Goal: Transaction & Acquisition: Purchase product/service

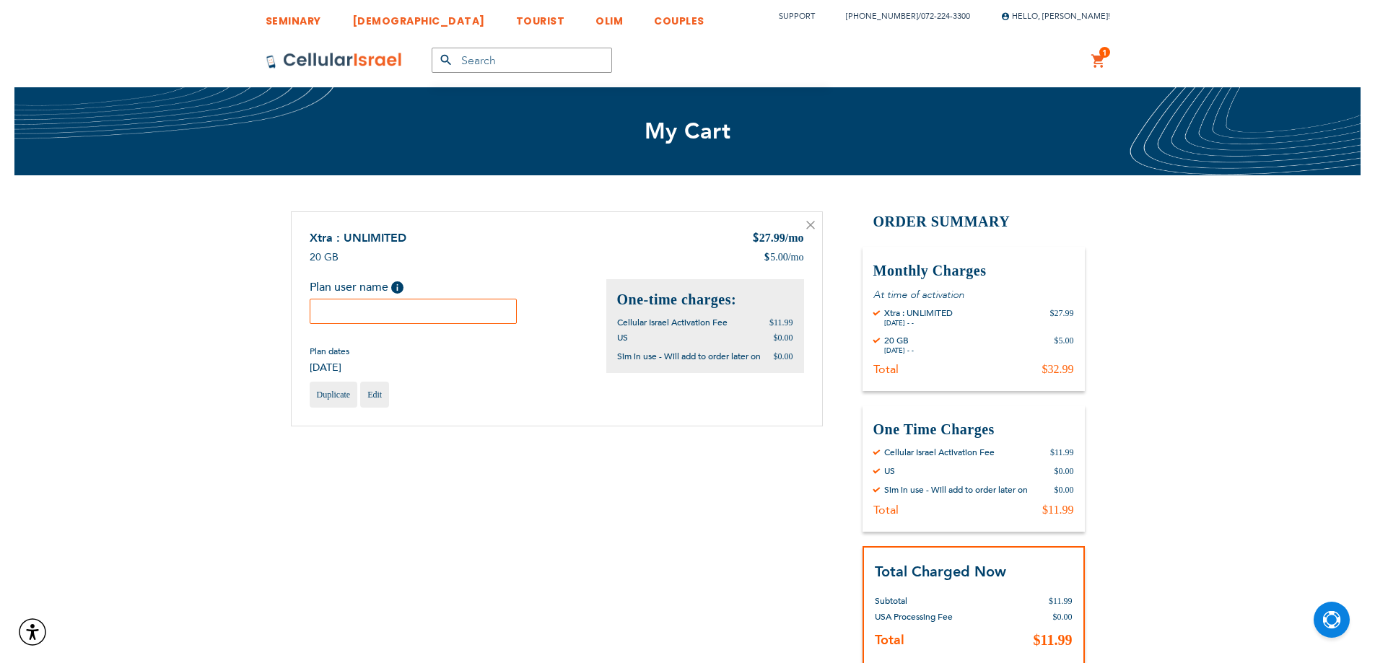
click at [349, 307] on input "text" at bounding box center [414, 311] width 208 height 25
paste input "Moishy"
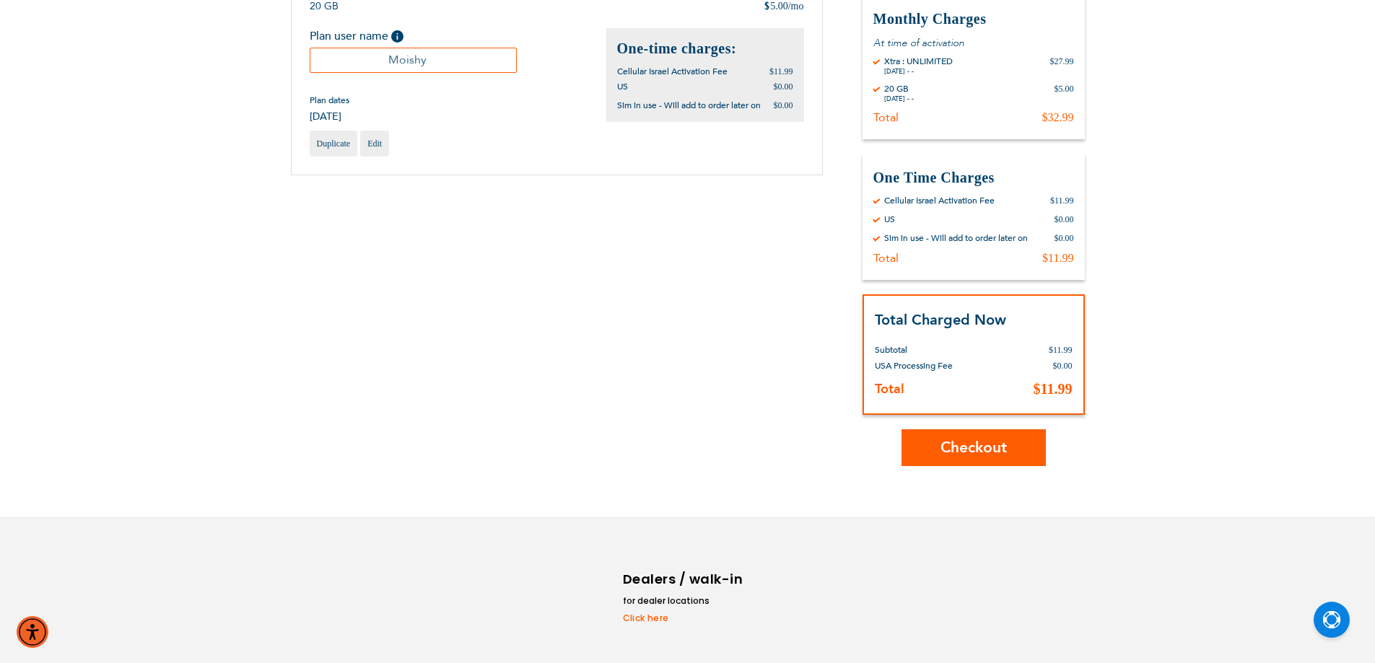
scroll to position [289, 0]
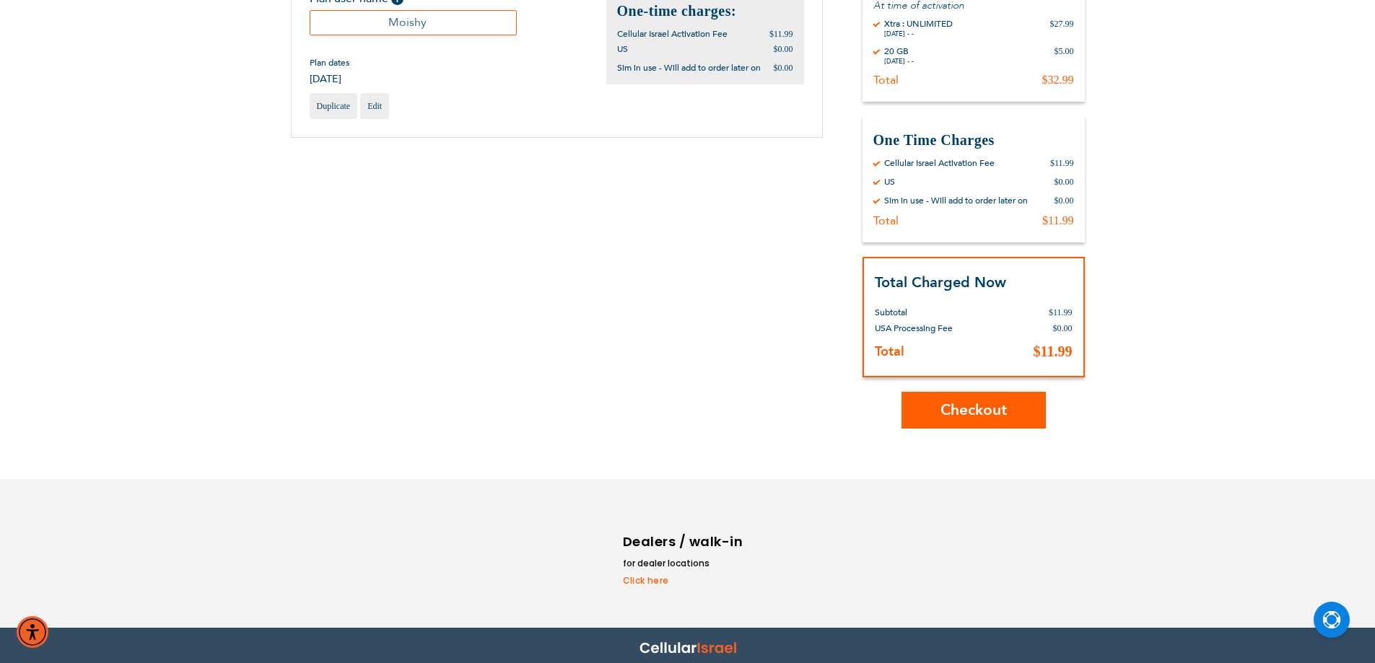
type input "Moishy"
click at [953, 405] on span "Checkout" at bounding box center [973, 410] width 66 height 21
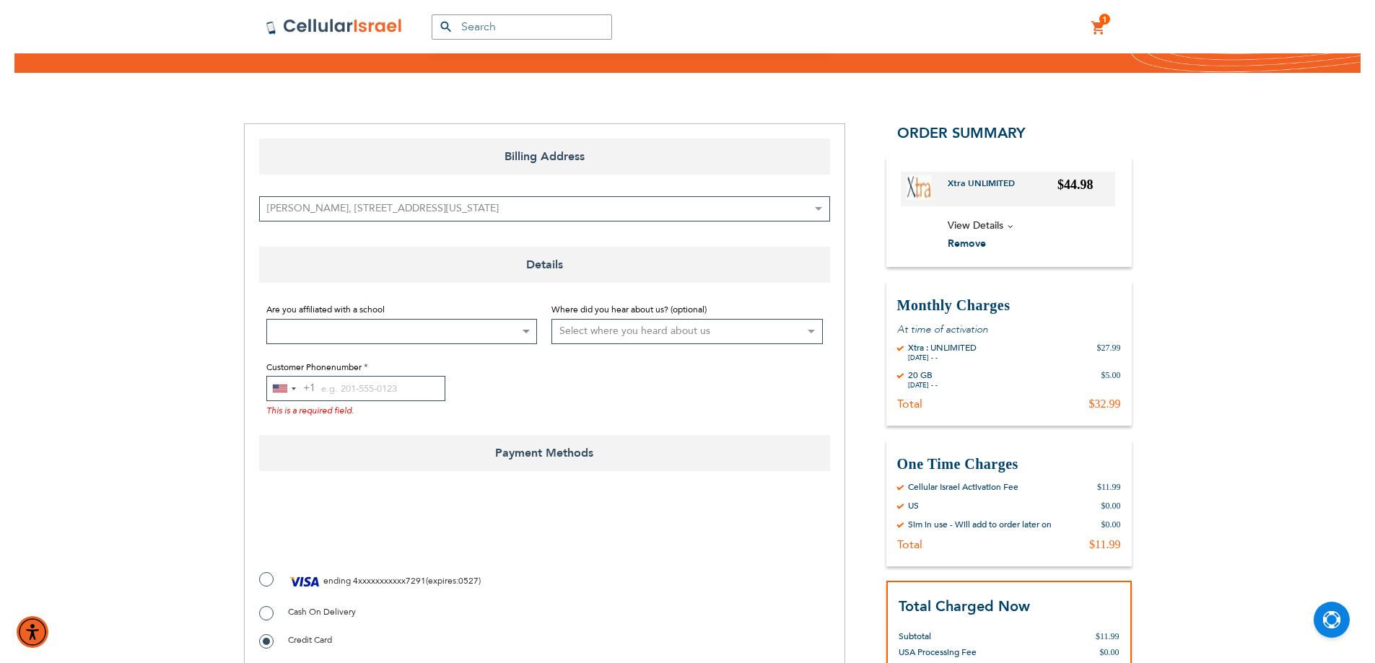
scroll to position [217, 0]
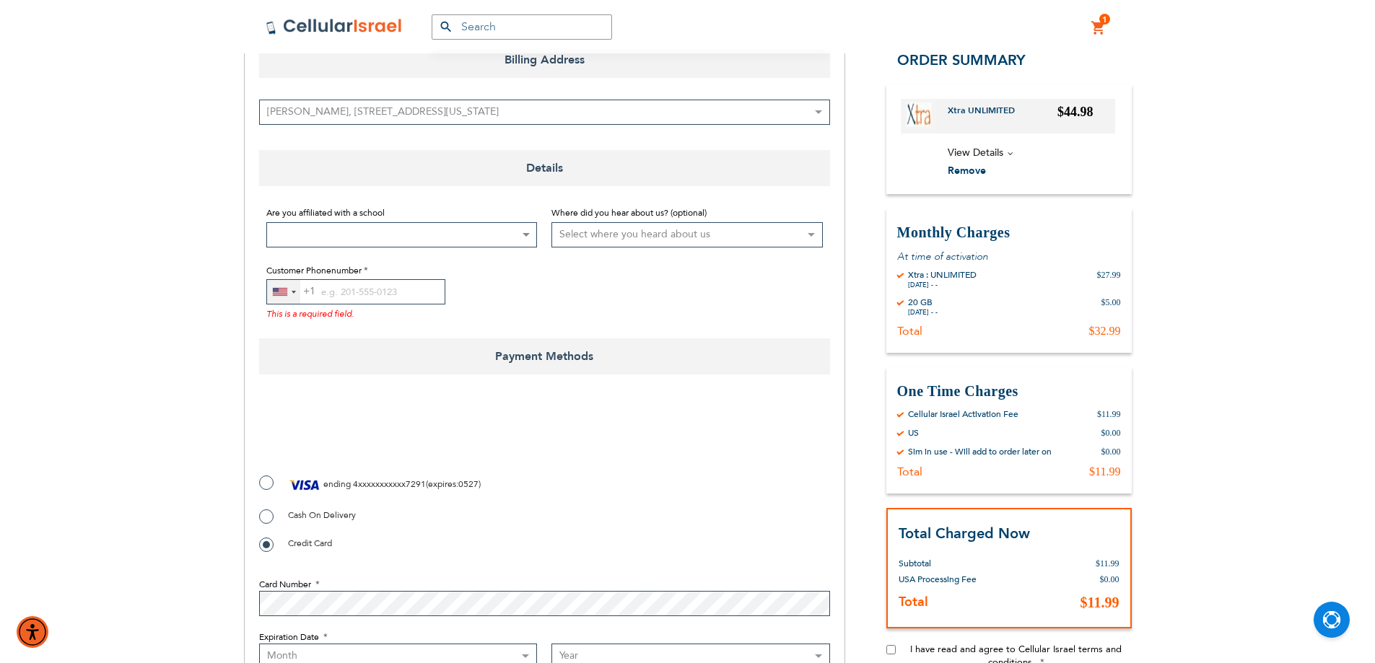
click at [281, 293] on div "United States +1" at bounding box center [280, 292] width 14 height 8
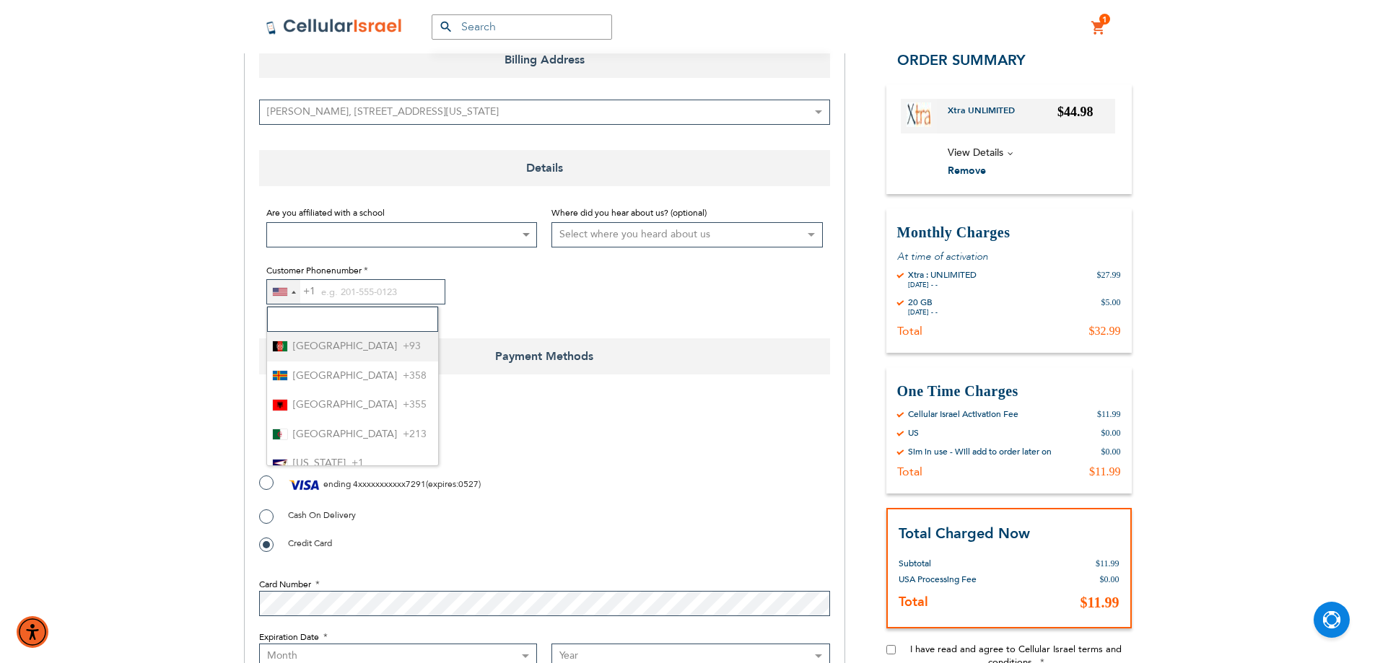
click at [298, 320] on input "Search" at bounding box center [352, 319] width 171 height 25
type input "972"
click at [299, 338] on span "Israel" at bounding box center [305, 347] width 24 height 18
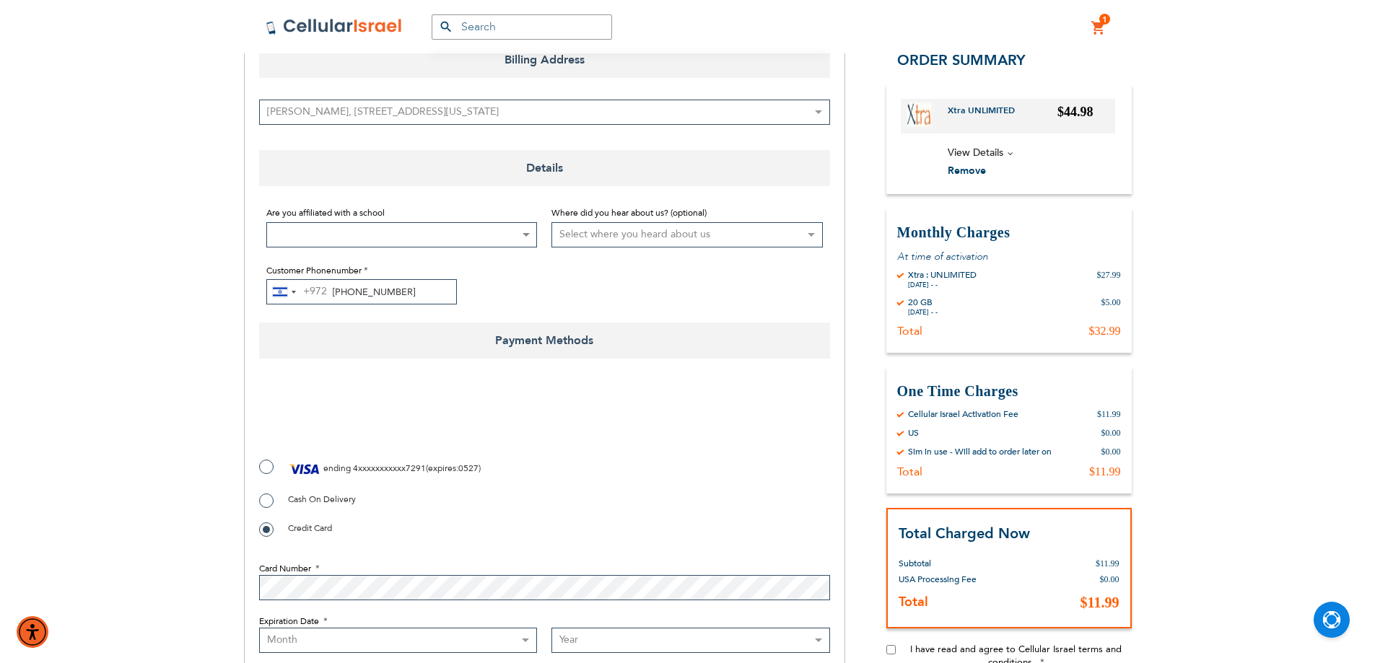
type input "72-224-3300"
checkbox input "true"
click at [267, 468] on label "ending 4xxxxxxxxxxx7291 ( expires : 0527 )" at bounding box center [370, 469] width 222 height 22
radio input "true"
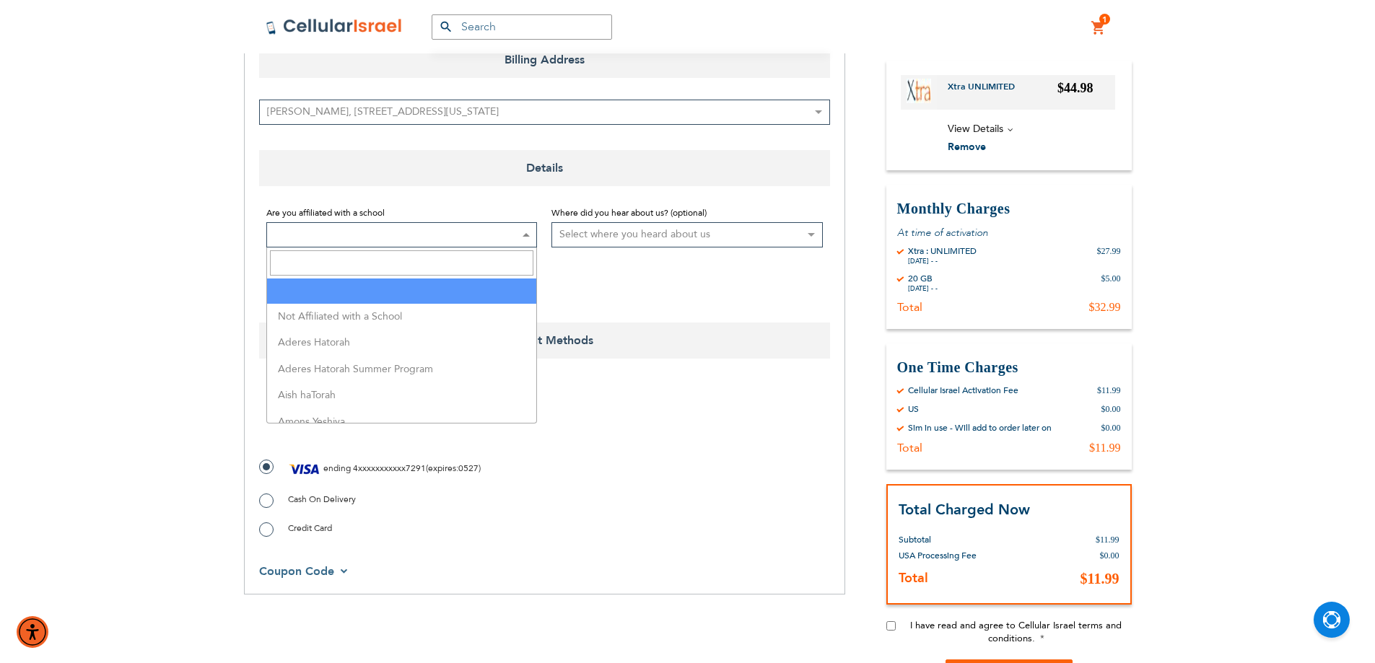
click at [383, 235] on span at bounding box center [401, 234] width 271 height 25
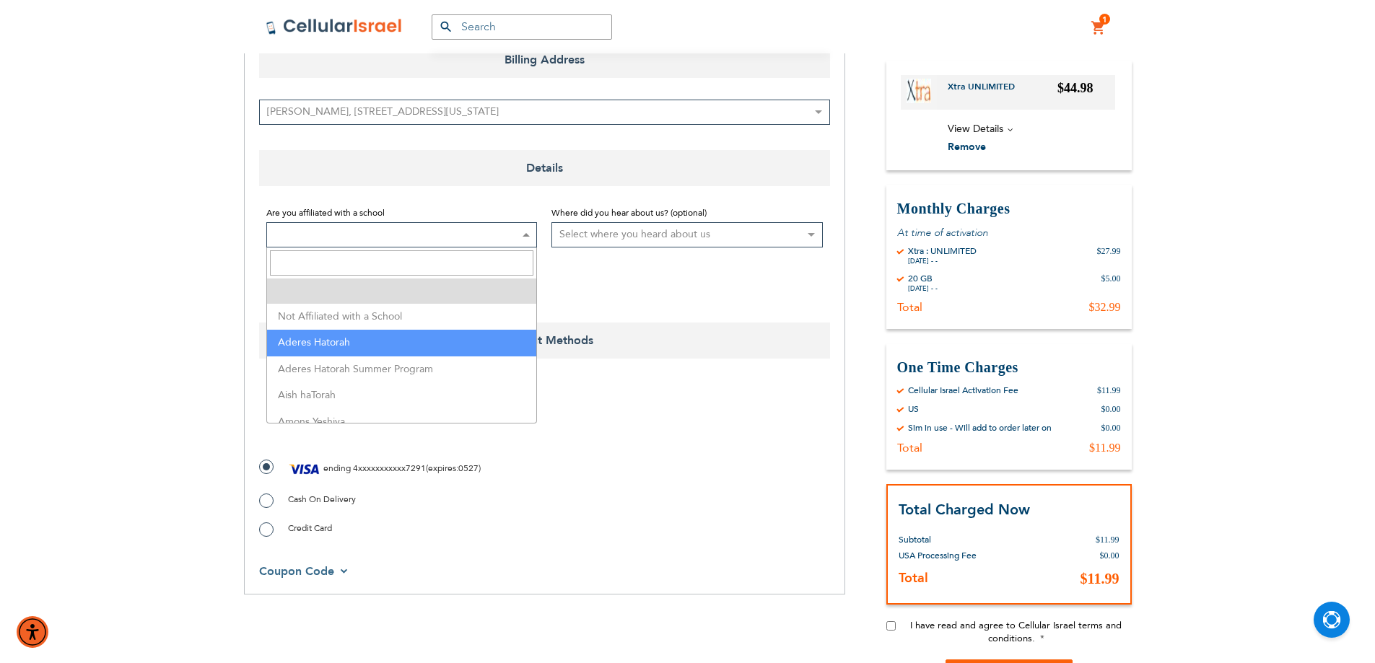
select select "2"
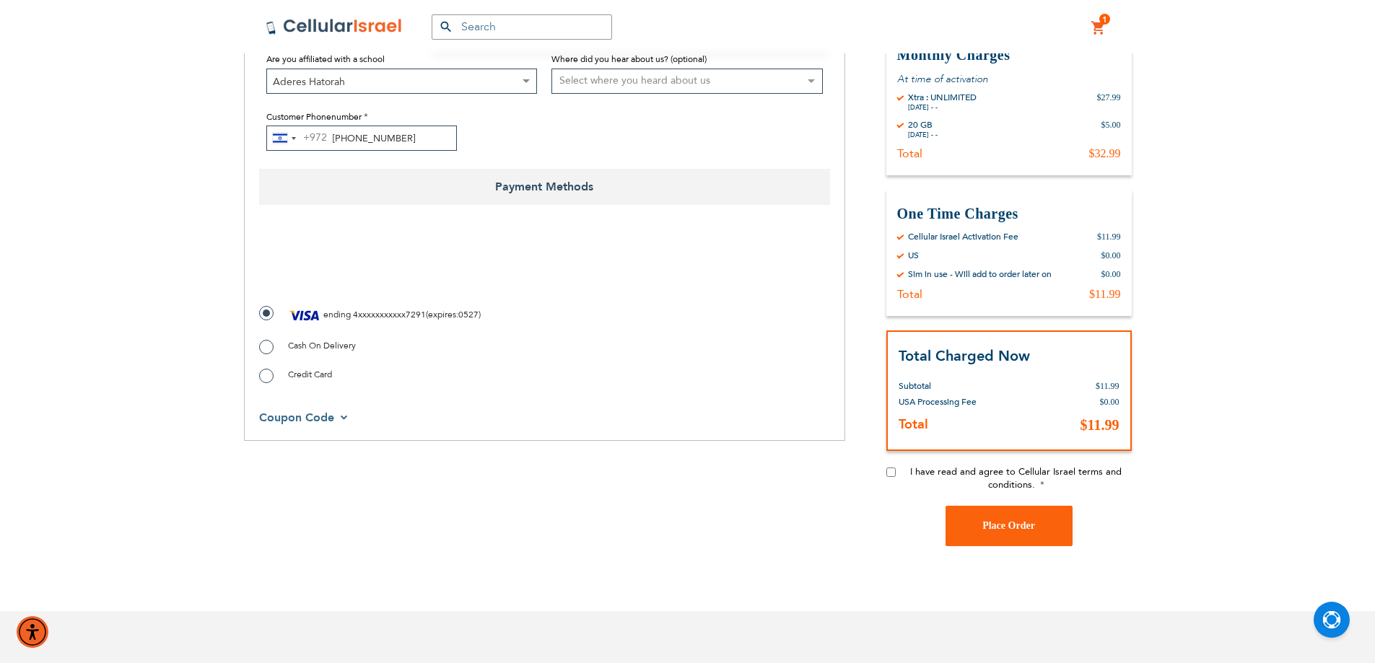
scroll to position [433, 0]
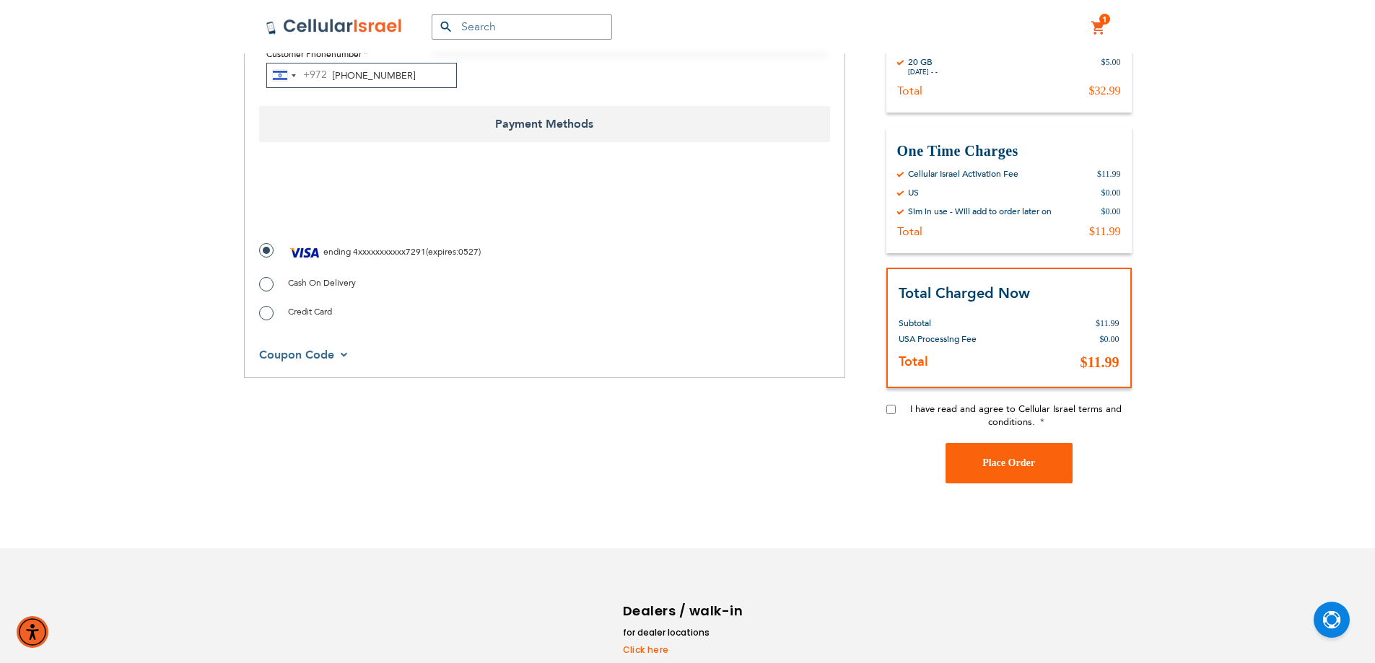
click at [889, 411] on input "I have read and agree to Cellular Israel terms and conditions." at bounding box center [890, 409] width 9 height 9
checkbox input "true"
click at [1007, 460] on span "Place Order" at bounding box center [1008, 463] width 53 height 11
